Goal: Find specific page/section: Find specific page/section

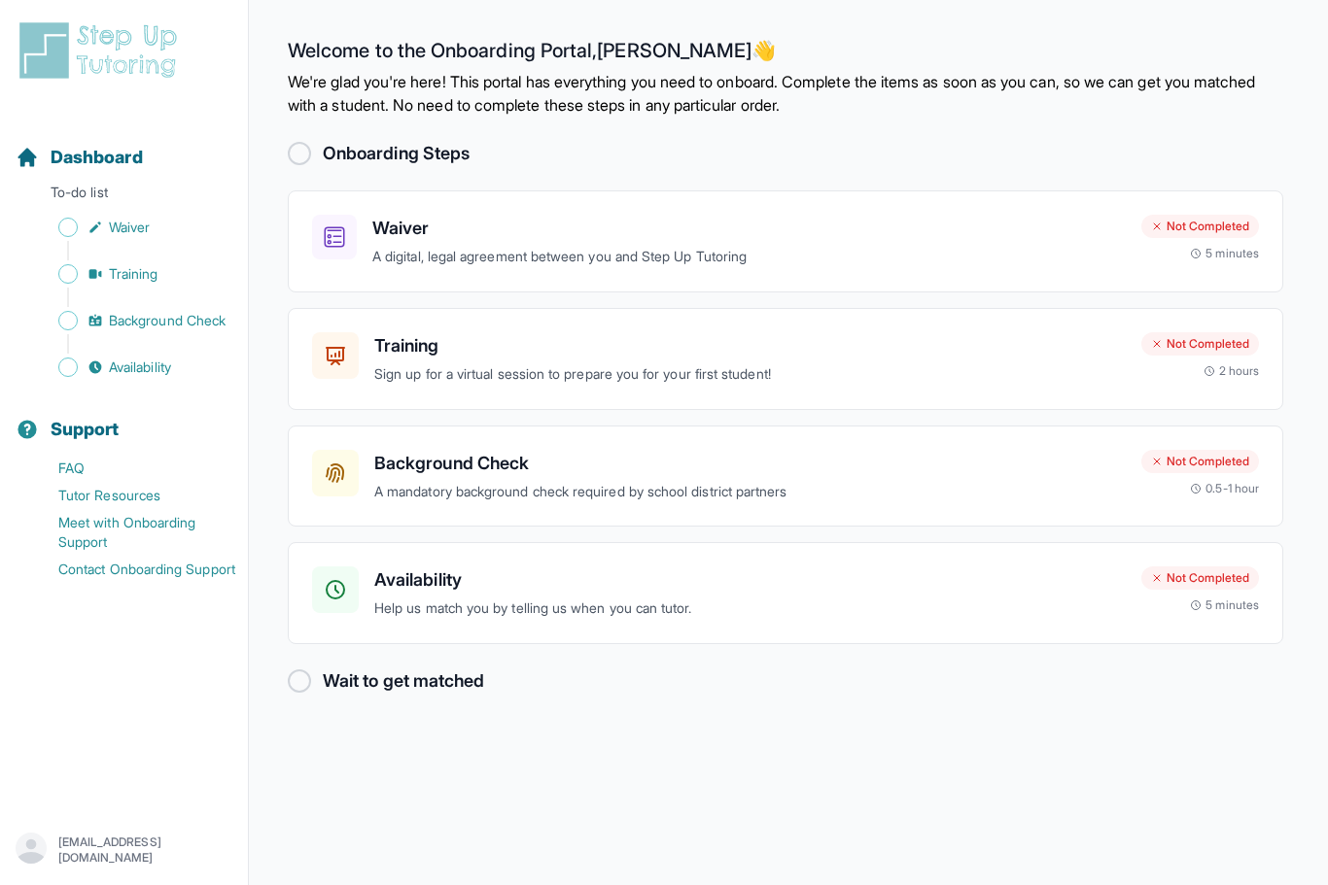
click at [1212, 237] on div "Not Completed" at bounding box center [1200, 226] width 118 height 23
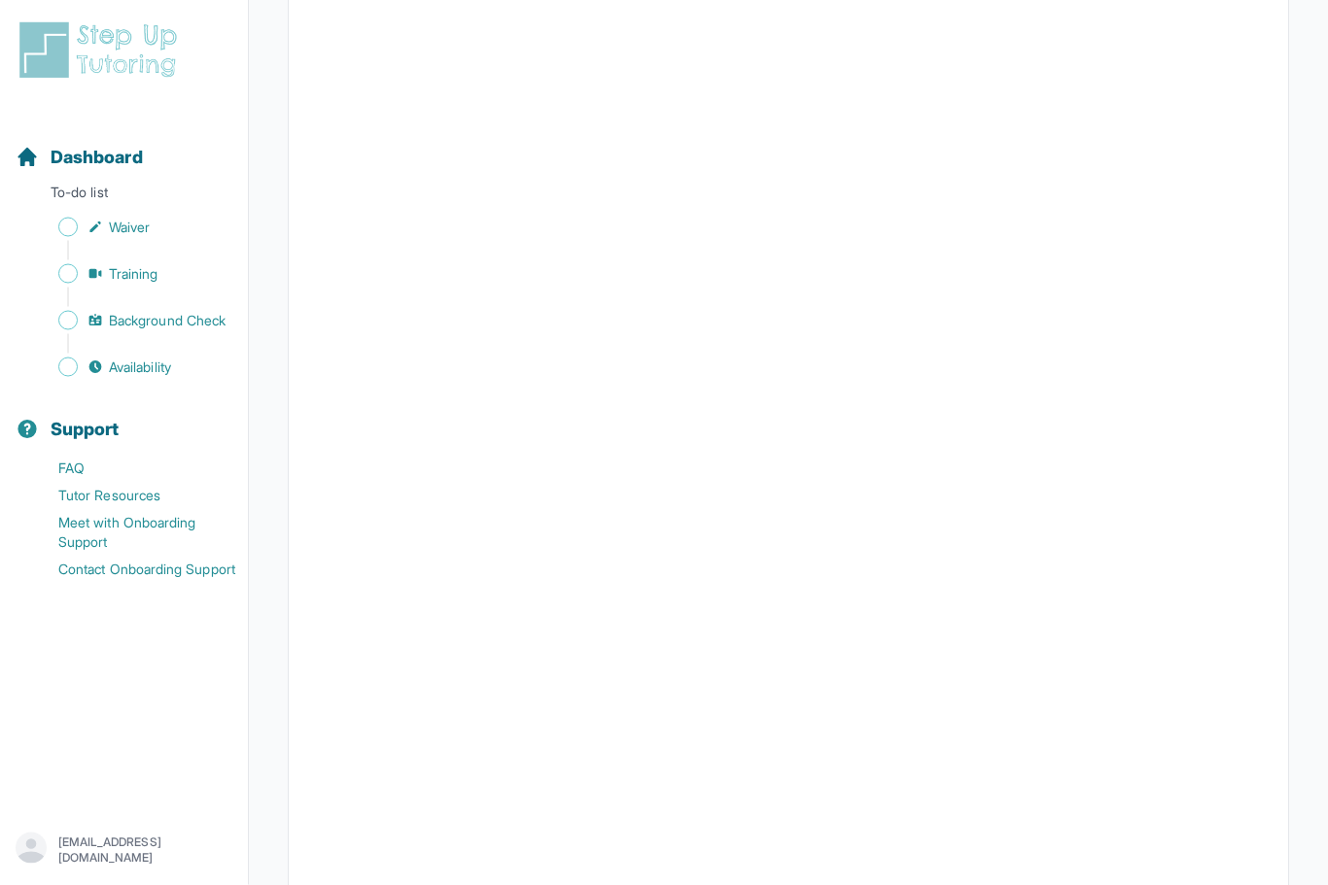
scroll to position [3270, 0]
click at [94, 362] on icon "Sidebar" at bounding box center [95, 368] width 13 height 13
click at [121, 282] on span "Training" at bounding box center [134, 273] width 50 height 19
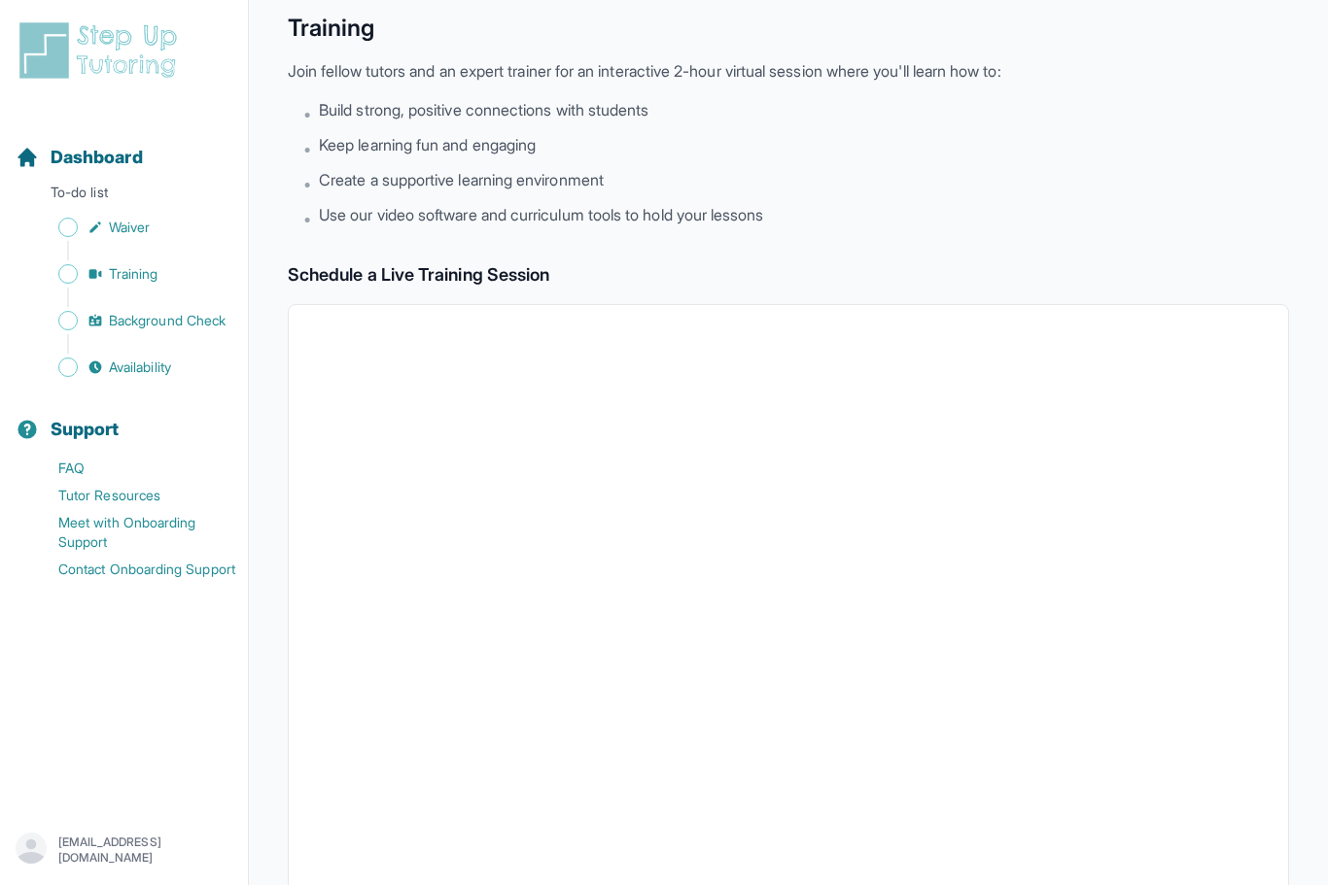
click at [75, 495] on link "Tutor Resources" at bounding box center [132, 495] width 232 height 27
